Goal: Task Accomplishment & Management: Use online tool/utility

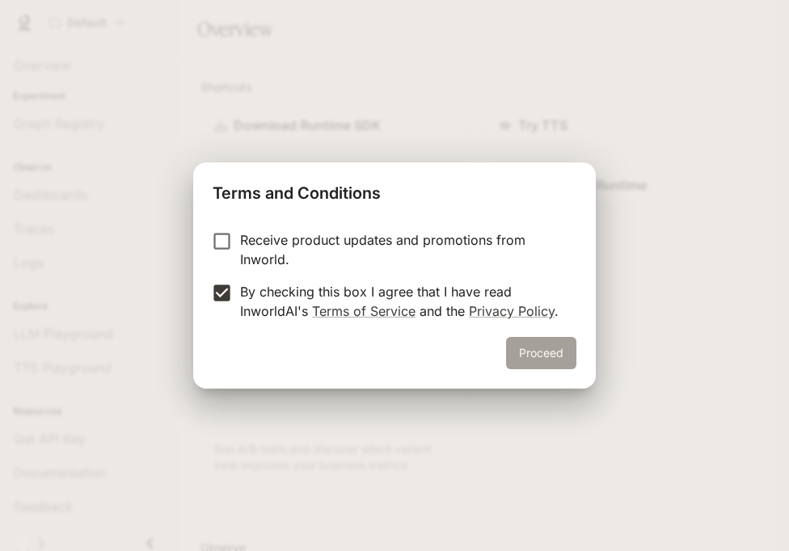
click at [551, 348] on button "Proceed" at bounding box center [541, 353] width 70 height 32
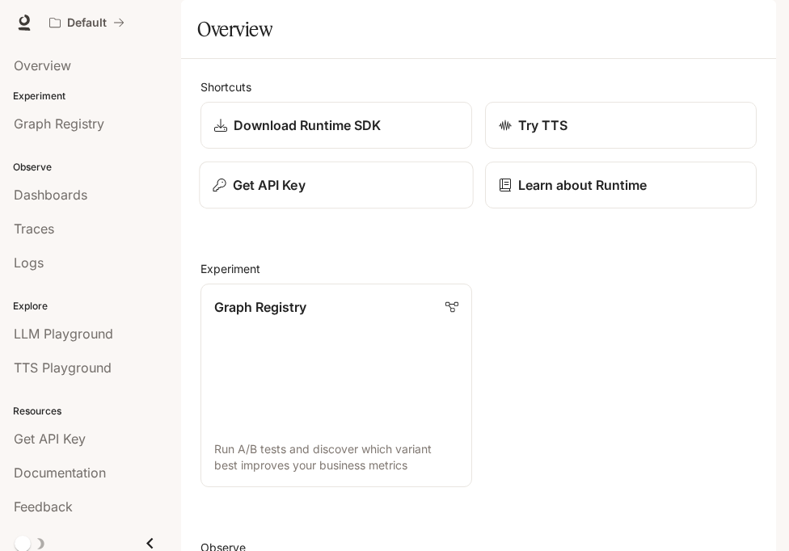
click at [390, 209] on button "Get API Key" at bounding box center [336, 186] width 274 height 48
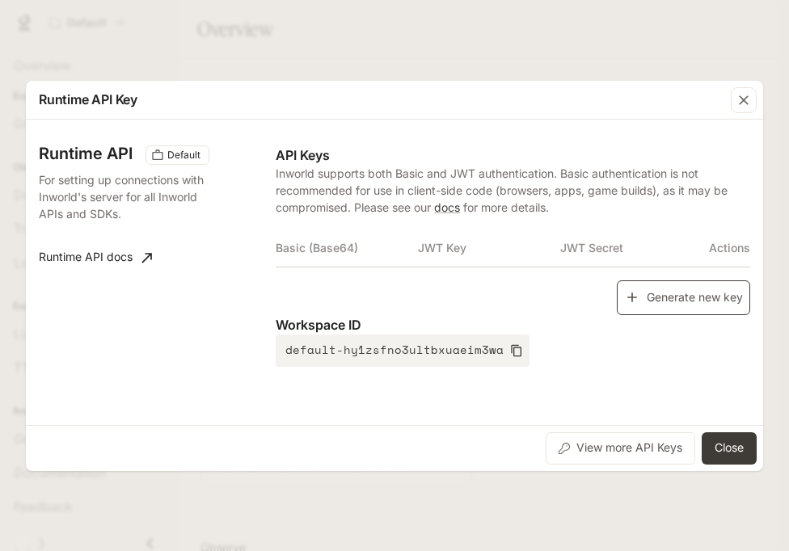
click at [640, 301] on button "Generate new key" at bounding box center [683, 297] width 133 height 35
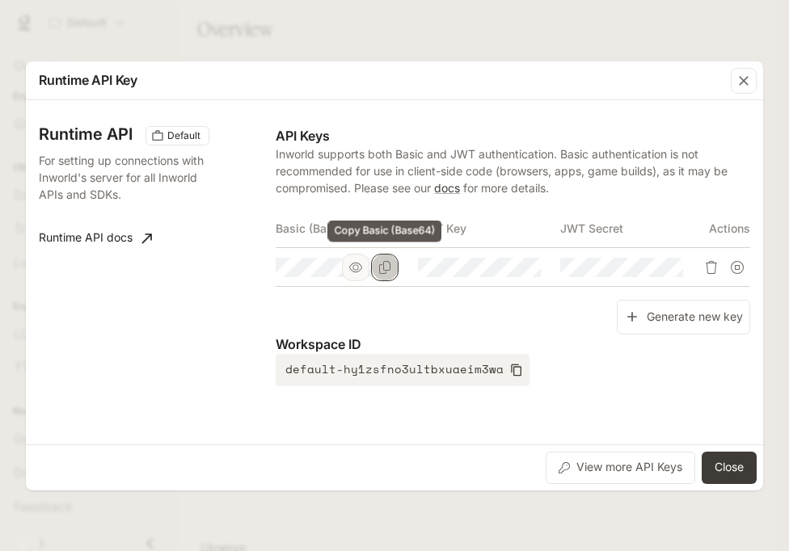
click at [379, 269] on icon "Copy Basic (Base64)" at bounding box center [384, 267] width 11 height 13
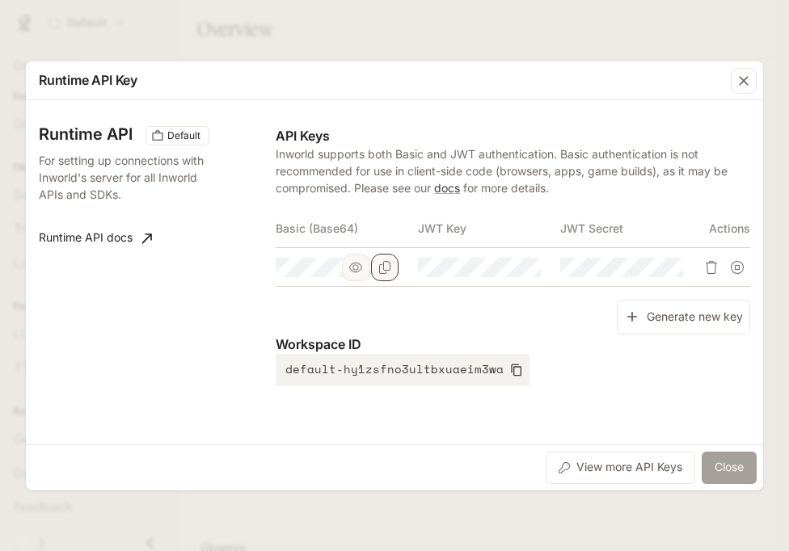
click at [737, 468] on button "Close" at bounding box center [728, 468] width 55 height 32
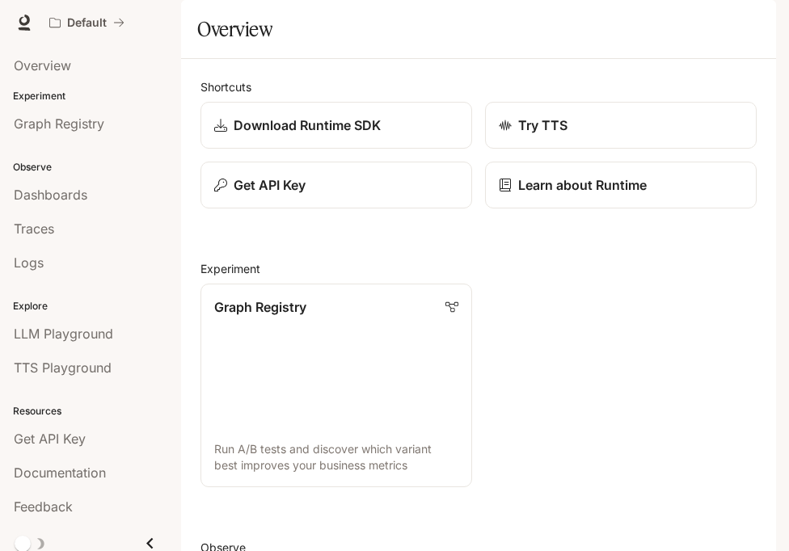
click at [745, 20] on div "button" at bounding box center [753, 22] width 23 height 23
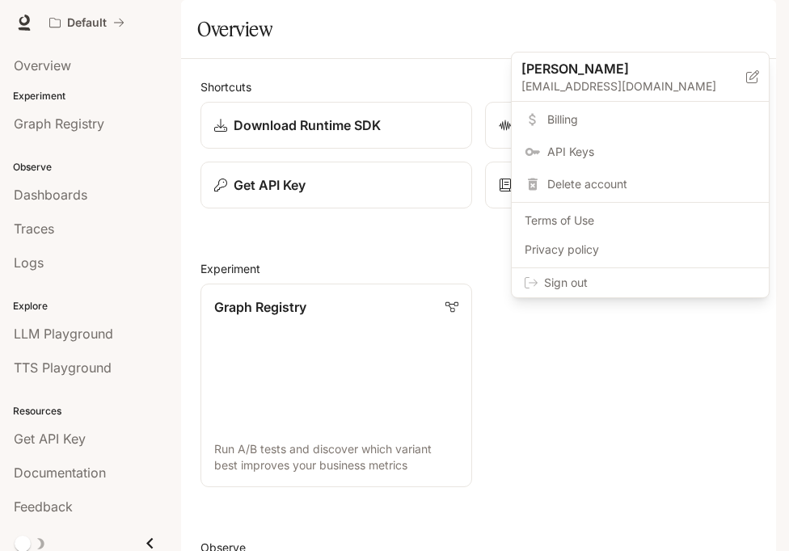
click at [671, 277] on span "Sign out" at bounding box center [650, 283] width 212 height 16
